Goal: Task Accomplishment & Management: Manage account settings

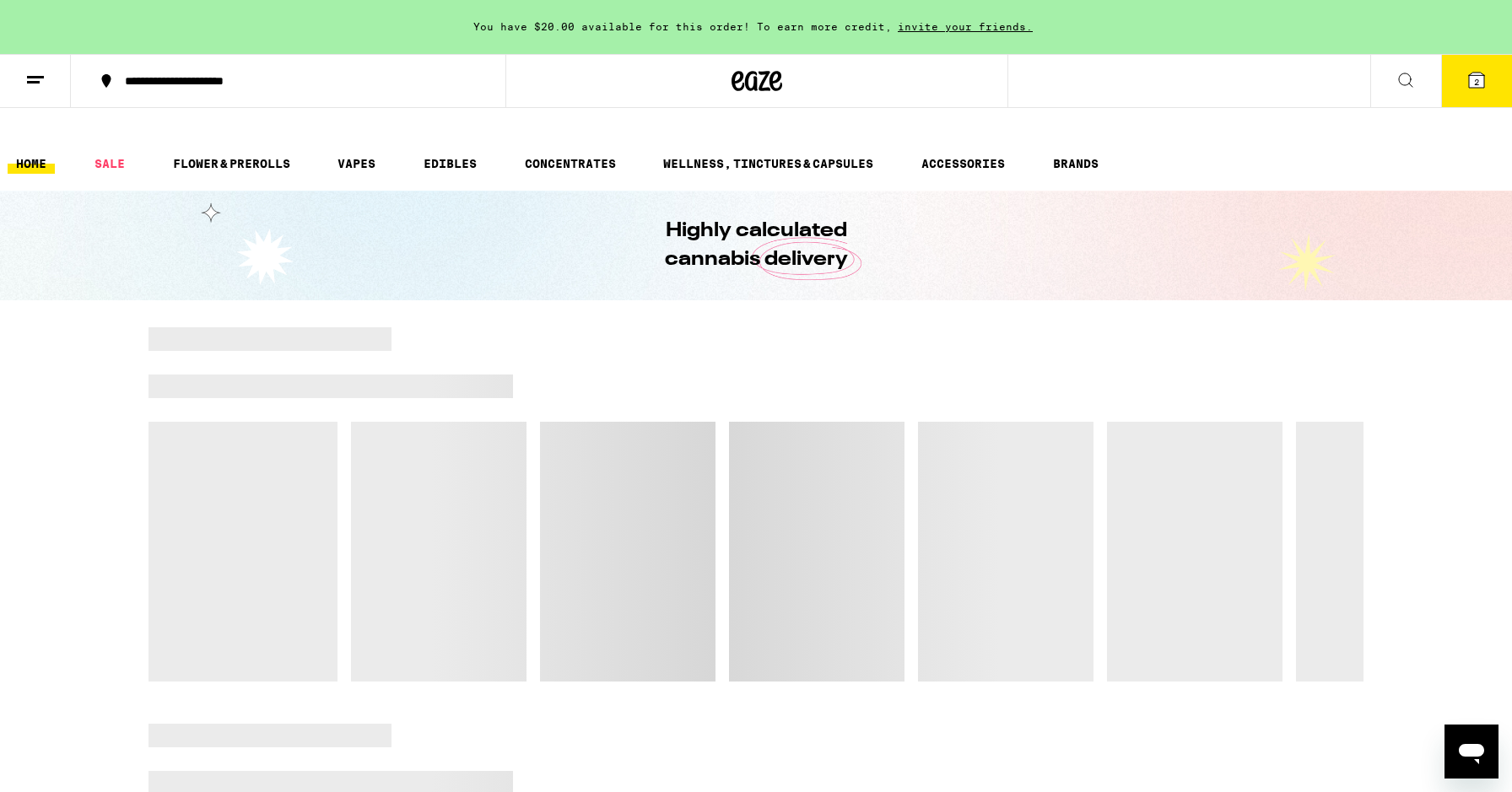
click at [37, 77] on line at bounding box center [36, 77] width 17 height 0
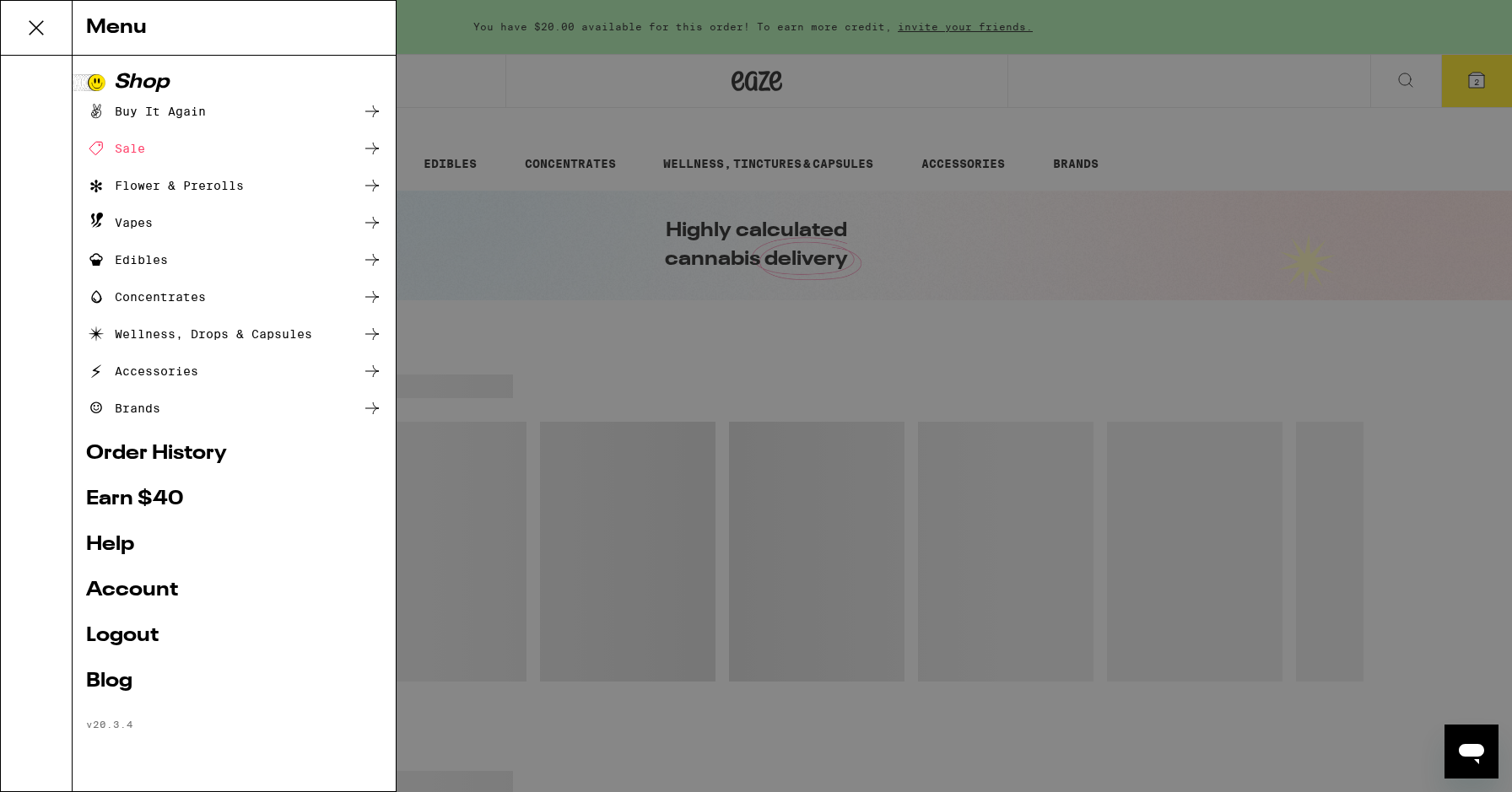
click at [126, 631] on link "Logout" at bounding box center [234, 636] width 296 height 20
